Goal: Task Accomplishment & Management: Manage account settings

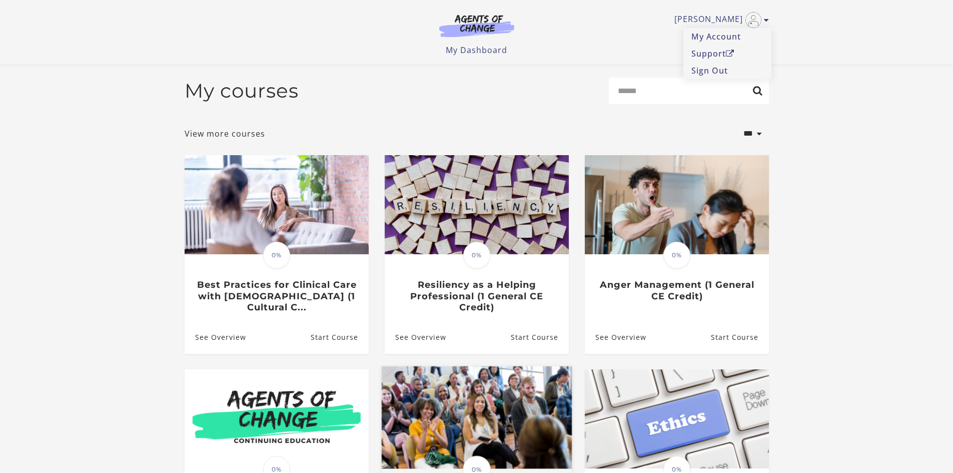
scroll to position [219, 0]
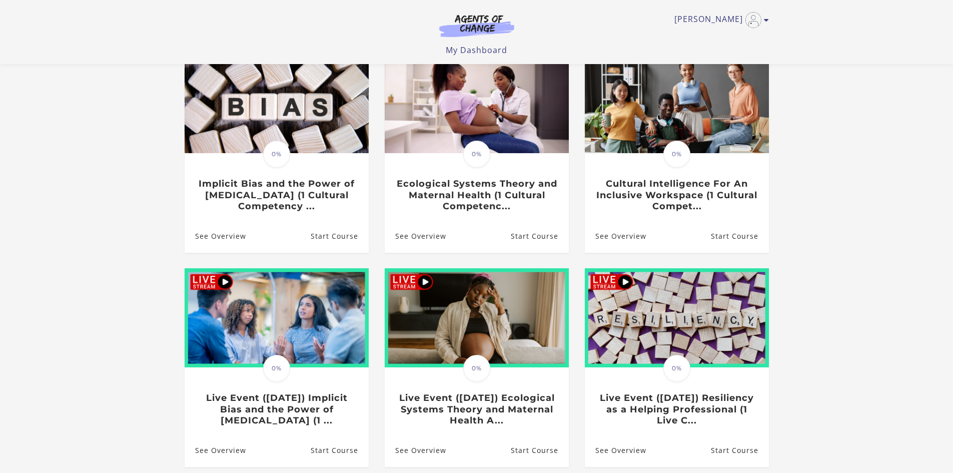
scroll to position [231, 0]
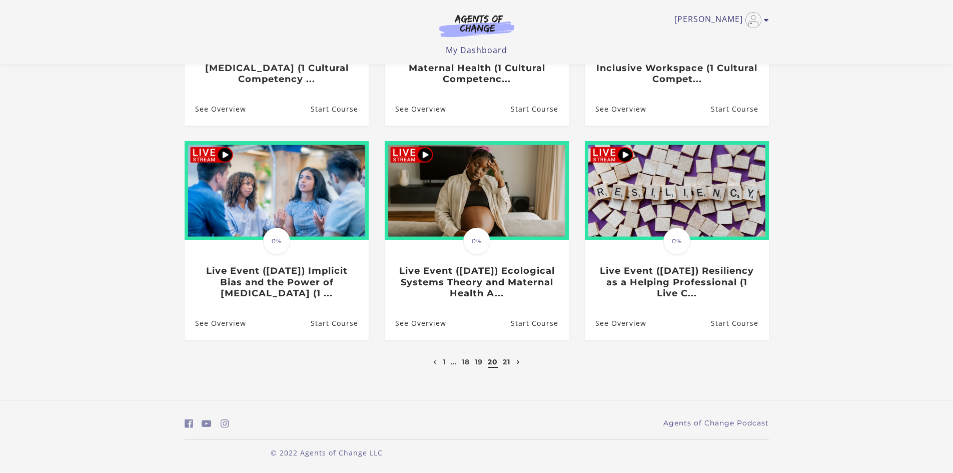
click at [520, 360] on icon "Next page" at bounding box center [519, 362] width 4 height 4
click at [516, 362] on link "Next page" at bounding box center [518, 361] width 9 height 9
click at [518, 363] on icon "Next page" at bounding box center [519, 362] width 4 height 4
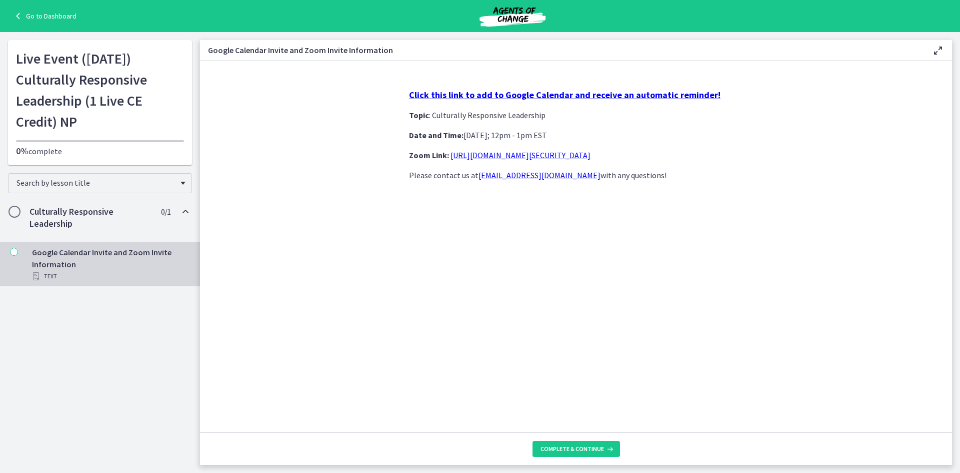
click at [183, 211] on icon "Chapters" at bounding box center [186, 212] width 12 height 12
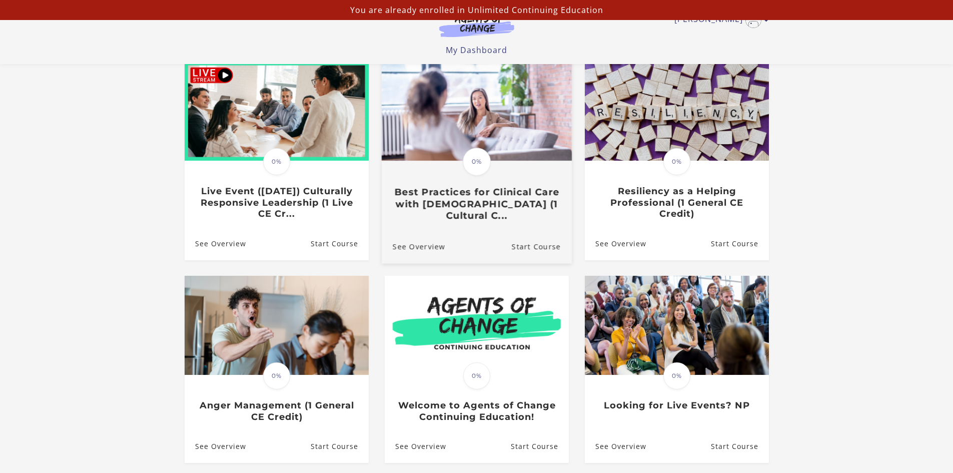
scroll to position [150, 0]
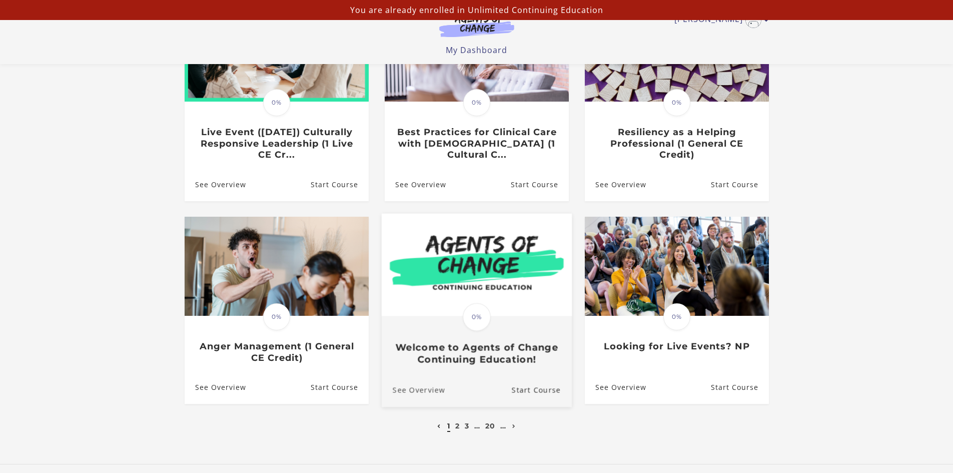
click at [431, 389] on link "See Overview" at bounding box center [413, 390] width 64 height 34
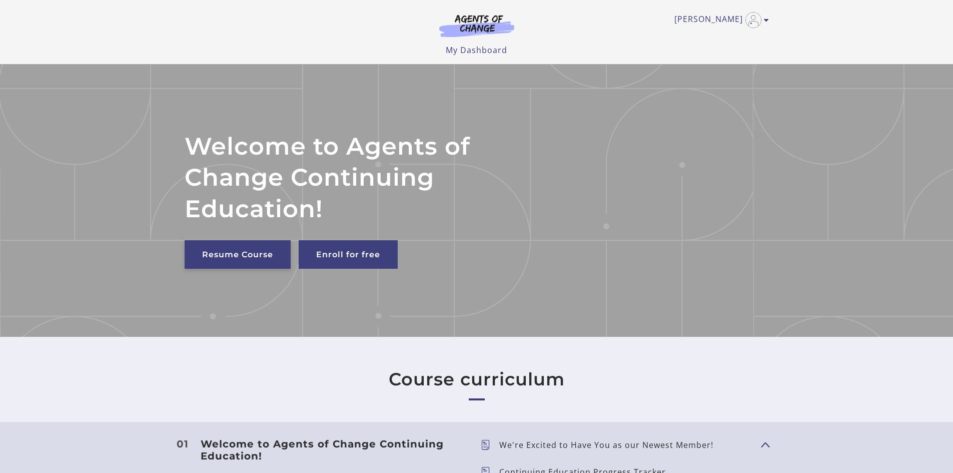
click at [226, 252] on link "Resume Course" at bounding box center [238, 254] width 106 height 29
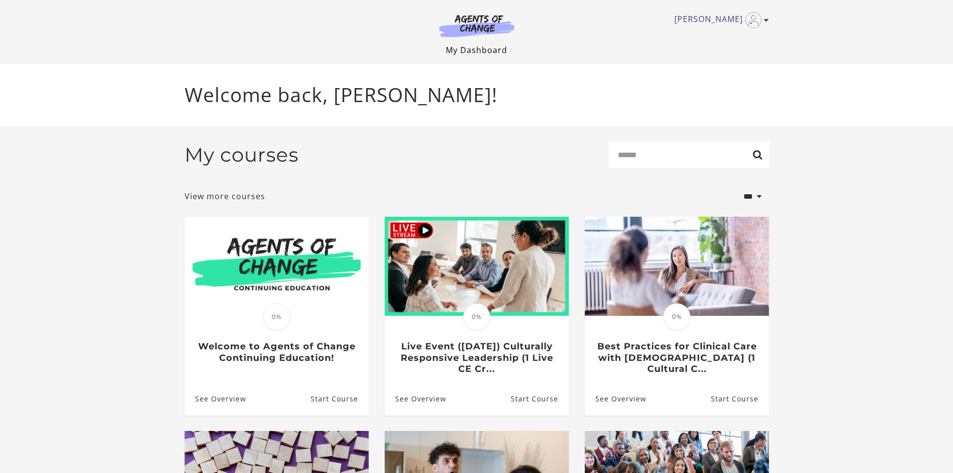
click at [466, 46] on link "My Dashboard" at bounding box center [477, 50] width 62 height 11
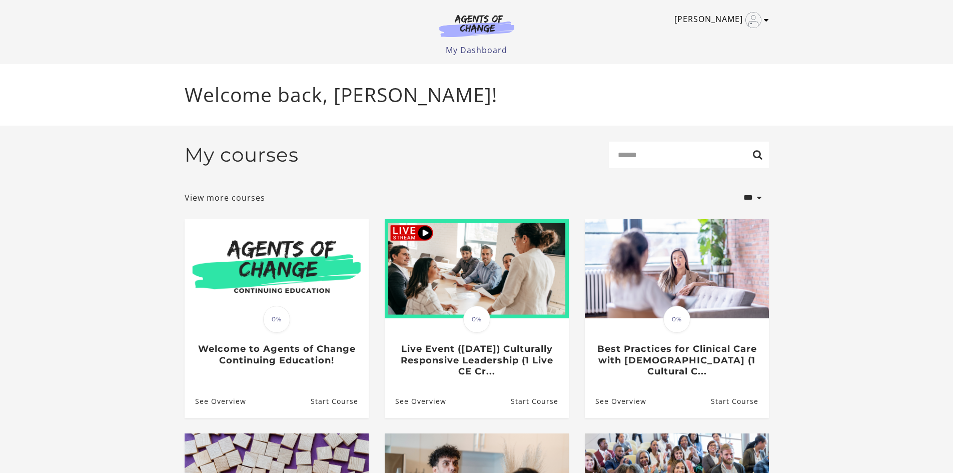
click at [734, 17] on link "[PERSON_NAME]" at bounding box center [719, 20] width 90 height 16
click at [724, 37] on link "My Account" at bounding box center [727, 36] width 88 height 17
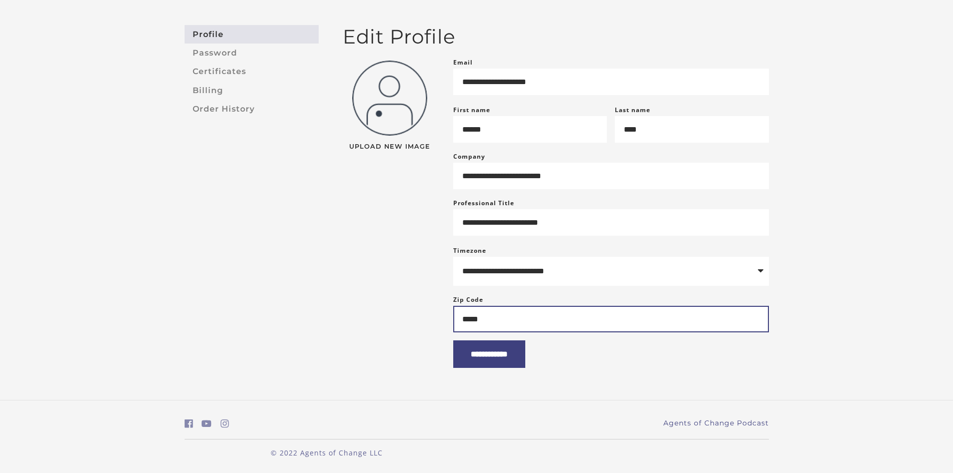
scroll to position [85, 0]
drag, startPoint x: 488, startPoint y: 361, endPoint x: 481, endPoint y: 359, distance: 7.3
click at [485, 361] on input "**********" at bounding box center [489, 354] width 72 height 28
